Goal: Go to known website: Access a specific website the user already knows

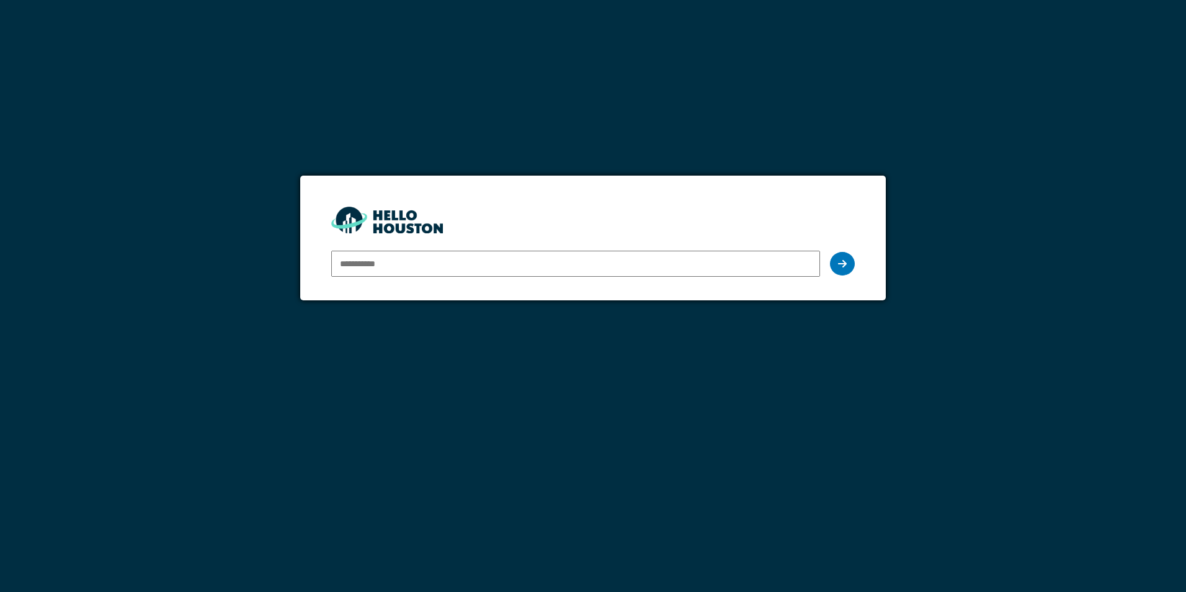
drag, startPoint x: 0, startPoint y: 0, endPoint x: 398, endPoint y: 259, distance: 474.5
click at [398, 259] on input "email" at bounding box center [575, 264] width 488 height 26
type input "**********"
click at [843, 264] on icon at bounding box center [842, 264] width 9 height 10
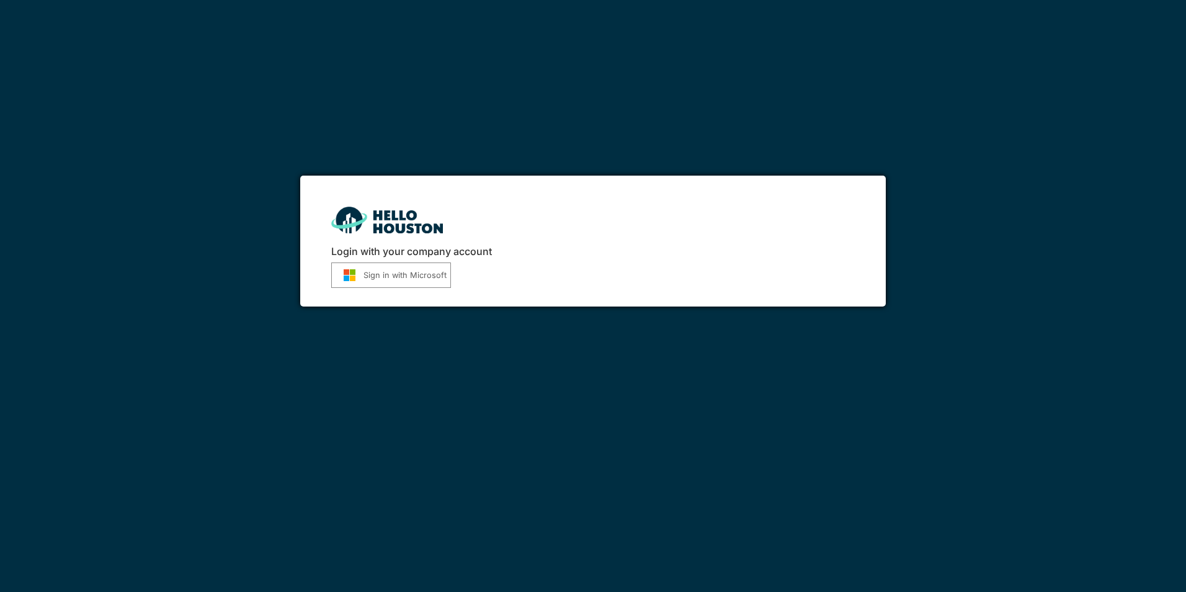
click at [392, 282] on button "Sign in with Microsoft" at bounding box center [391, 274] width 120 height 25
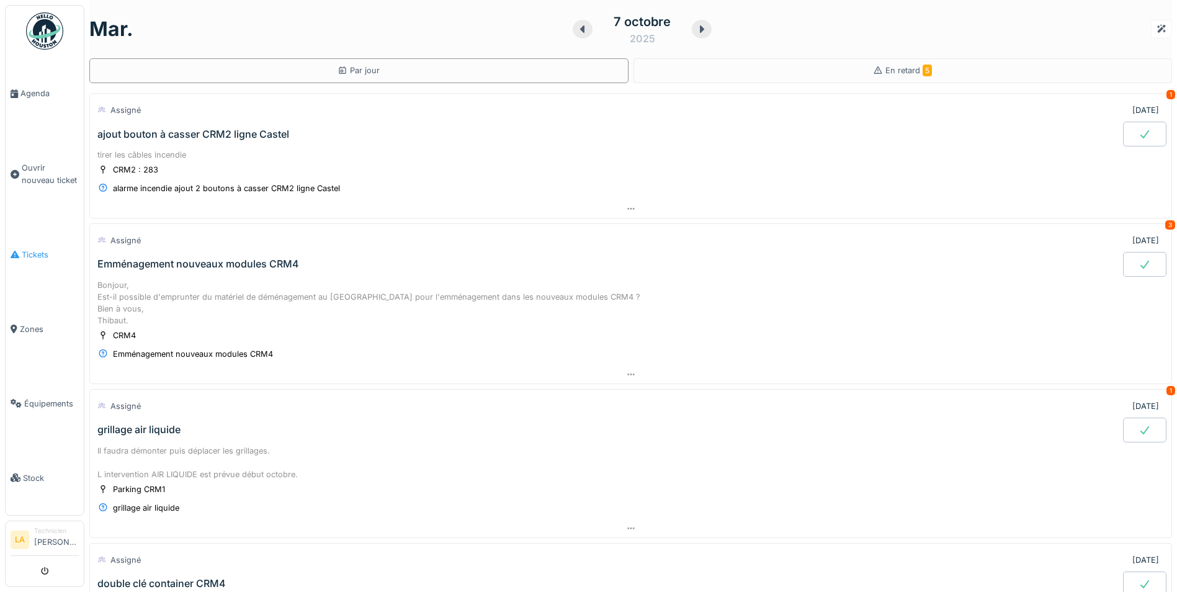
click at [32, 249] on span "Tickets" at bounding box center [50, 255] width 57 height 12
